Goal: Transaction & Acquisition: Purchase product/service

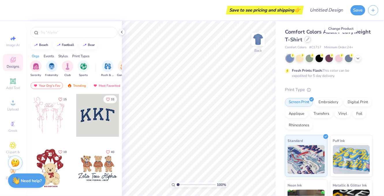
click at [311, 37] on div at bounding box center [307, 39] width 6 height 6
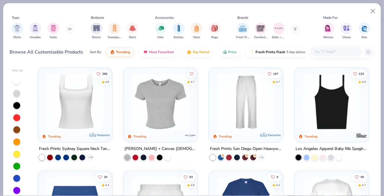
scroll to position [136, 0]
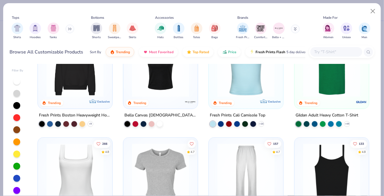
click at [224, 87] on img at bounding box center [245, 68] width 63 height 57
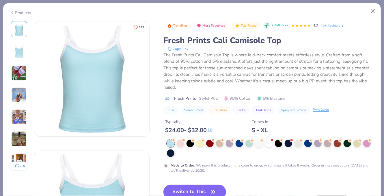
scroll to position [42, 0]
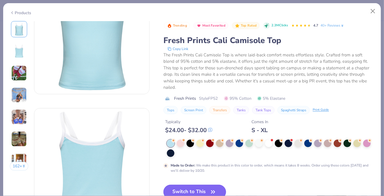
click at [198, 188] on button "Switch to This" at bounding box center [194, 191] width 63 height 14
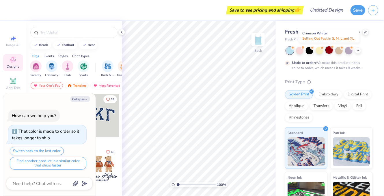
click at [328, 50] on div at bounding box center [328, 49] width 7 height 7
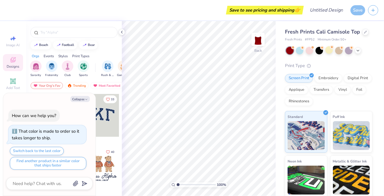
scroll to position [32, 0]
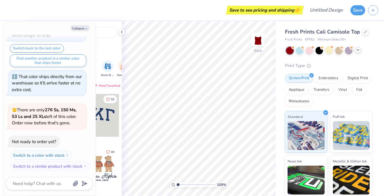
click at [360, 50] on icon at bounding box center [357, 50] width 5 height 5
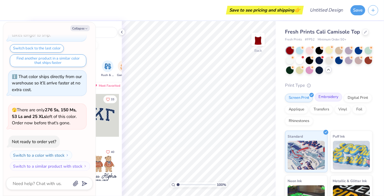
click at [326, 96] on div "Embroidery" at bounding box center [327, 97] width 27 height 9
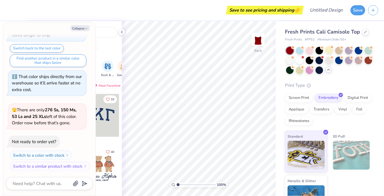
scroll to position [6, 0]
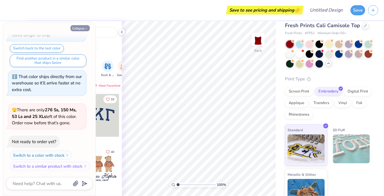
click at [79, 31] on button "Collapse" at bounding box center [79, 28] width 19 height 6
type textarea "x"
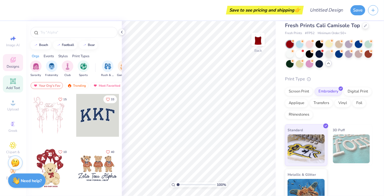
click at [12, 83] on icon at bounding box center [12, 80] width 5 height 5
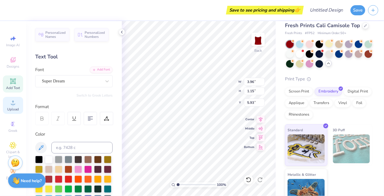
click at [11, 99] on div "Upload" at bounding box center [13, 105] width 20 height 17
click at [14, 108] on span "Upload" at bounding box center [13, 109] width 12 height 5
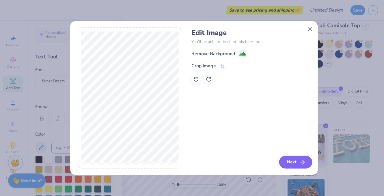
click at [294, 164] on button "Next" at bounding box center [295, 161] width 33 height 13
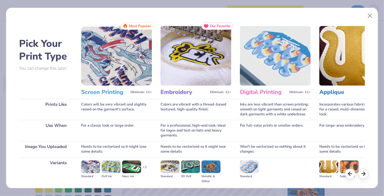
click at [195, 74] on img at bounding box center [195, 55] width 71 height 59
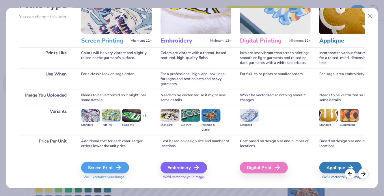
scroll to position [53, 0]
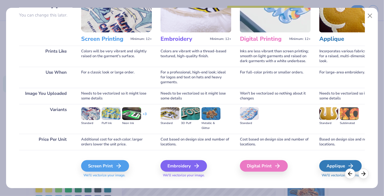
click at [170, 113] on img at bounding box center [169, 113] width 19 height 13
click at [182, 161] on div "Embroidery" at bounding box center [184, 166] width 46 height 12
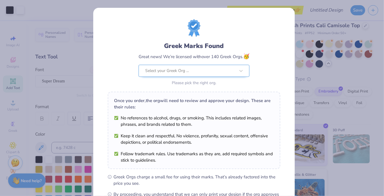
click at [206, 91] on body "Art colors Save to see pricing and shipping 👉 Design Title Save Image AI Design…" at bounding box center [192, 98] width 384 height 196
click at [289, 20] on div "Greek Marks Found Great news! We’re licensed with over 140 Greek Orgs. 🥳 Select…" at bounding box center [193, 132] width 201 height 248
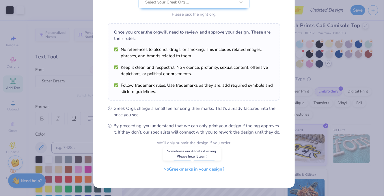
click at [195, 172] on button "No Greek marks in your design?" at bounding box center [194, 169] width 71 height 12
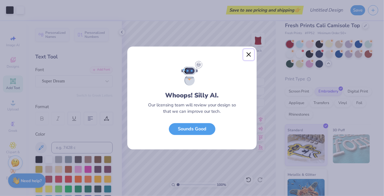
click at [252, 52] on button "Close" at bounding box center [248, 54] width 11 height 11
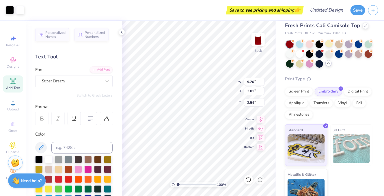
type input "2.04"
type input "2.61"
type input "2.35"
click at [13, 104] on circle at bounding box center [12, 104] width 3 height 3
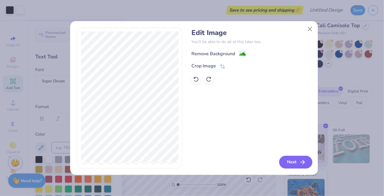
click at [287, 158] on button "Next" at bounding box center [295, 161] width 33 height 13
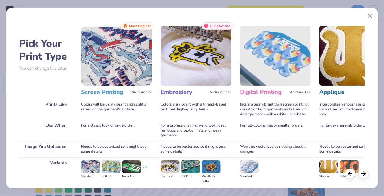
scroll to position [40, 0]
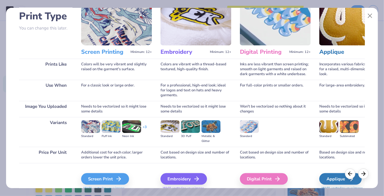
click at [121, 22] on img at bounding box center [116, 15] width 71 height 59
click at [106, 176] on div "Screen Print" at bounding box center [106, 179] width 48 height 12
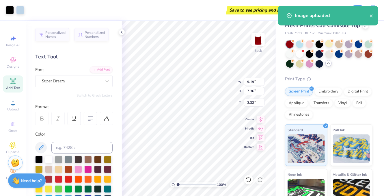
type input "4.16"
type input "3.33"
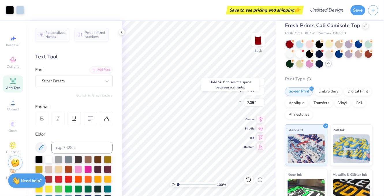
type input "3.67"
type input "3.40"
type input "2.73"
type input "3.61"
type input "9.19"
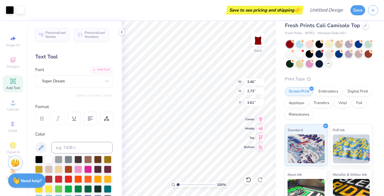
type input "3.00"
type input "2.10"
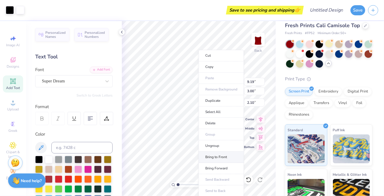
click at [221, 158] on li "Bring to Front" at bounding box center [220, 156] width 45 height 11
